Goal: Information Seeking & Learning: Understand process/instructions

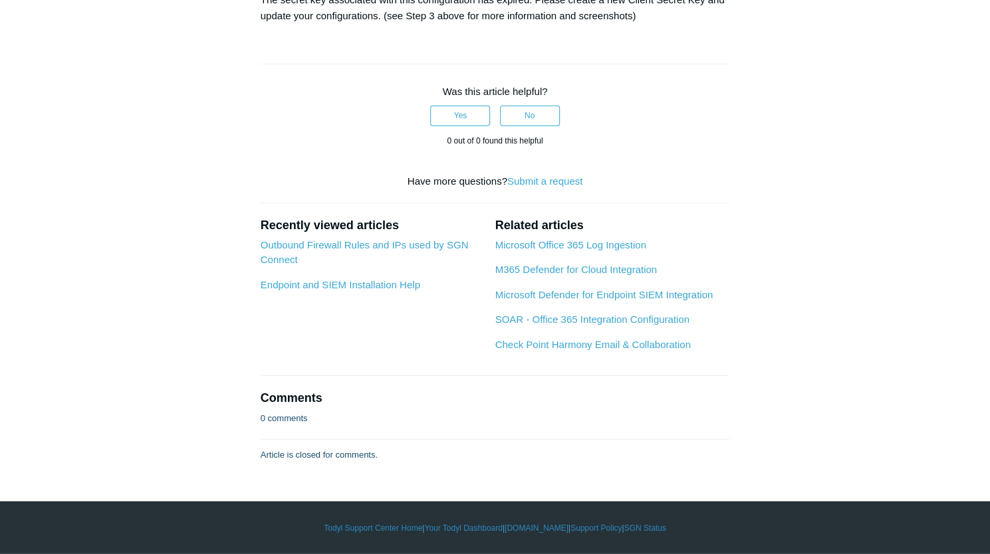
scroll to position [3789, 0]
